Goal: Transaction & Acquisition: Obtain resource

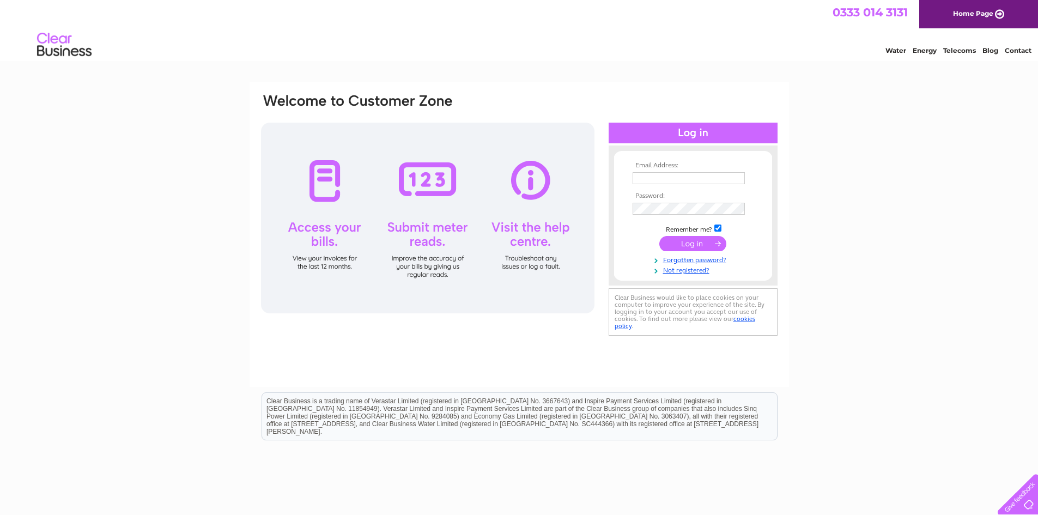
drag, startPoint x: 0, startPoint y: 0, endPoint x: 674, endPoint y: 176, distance: 697.0
click at [674, 176] on input "text" at bounding box center [688, 178] width 112 height 12
type input "[PERSON_NAME][EMAIL_ADDRESS][PERSON_NAME][DOMAIN_NAME]"
click at [659, 236] on input "submit" at bounding box center [692, 243] width 67 height 15
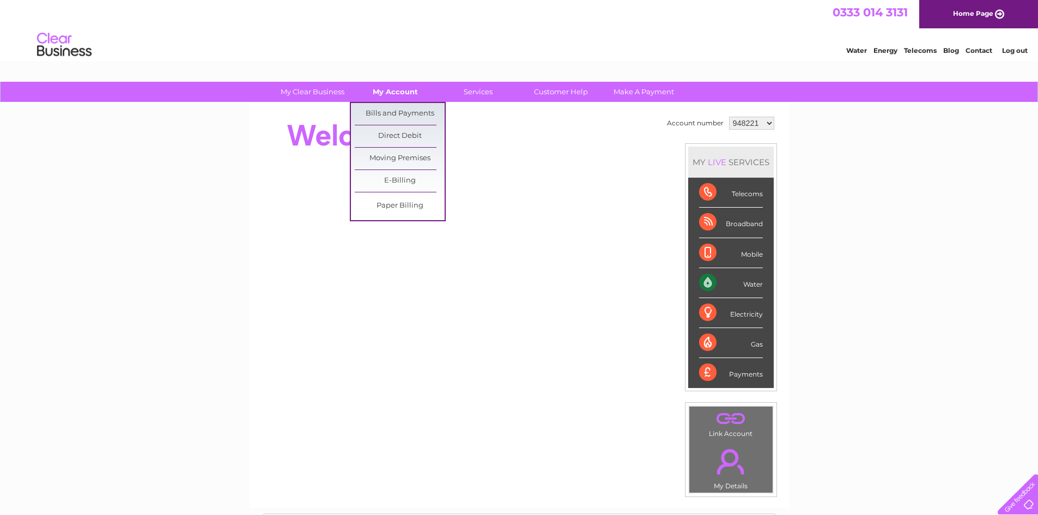
click at [397, 99] on link "My Account" at bounding box center [395, 92] width 90 height 20
click at [394, 112] on link "Bills and Payments" at bounding box center [400, 114] width 90 height 22
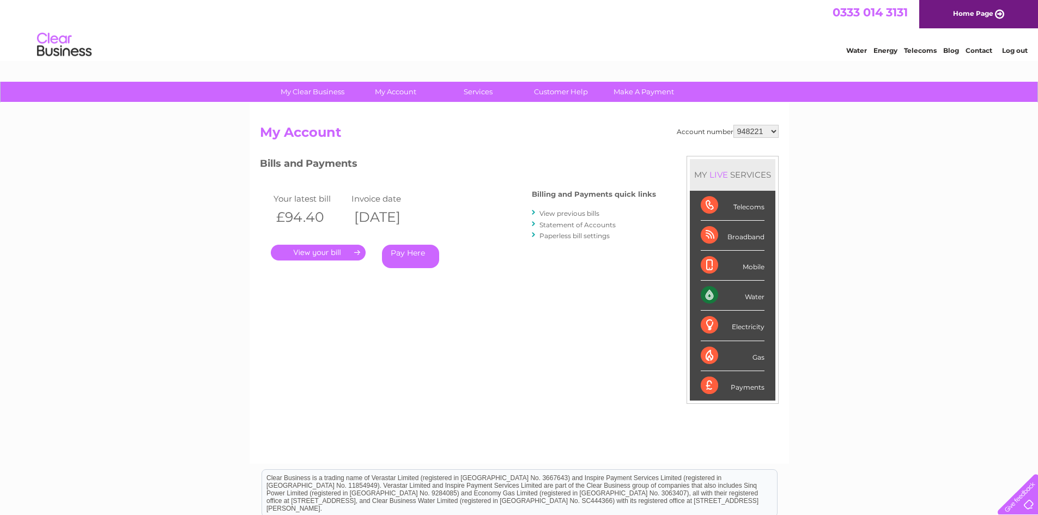
click at [333, 252] on link "." at bounding box center [318, 253] width 95 height 16
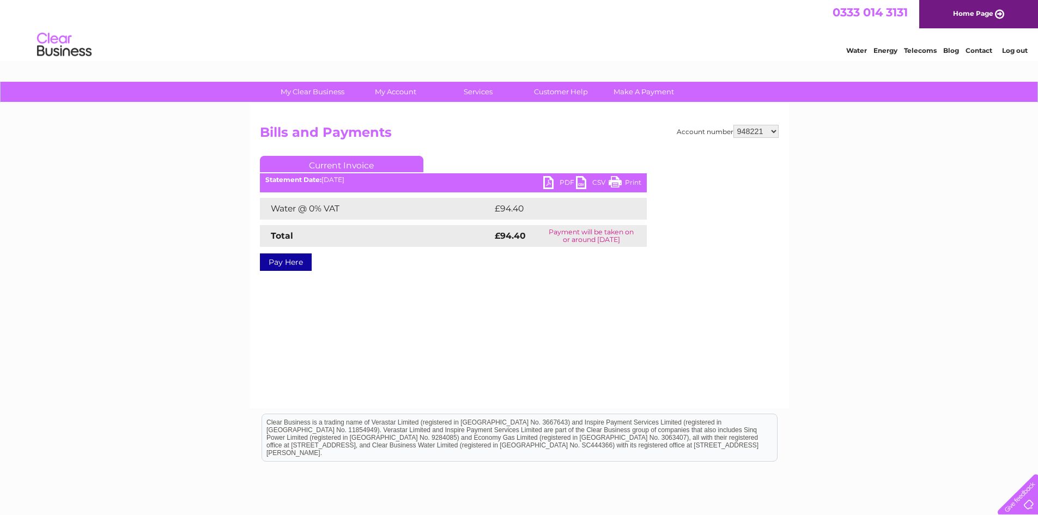
click at [548, 181] on link "PDF" at bounding box center [559, 184] width 33 height 16
